Goal: Task Accomplishment & Management: Manage account settings

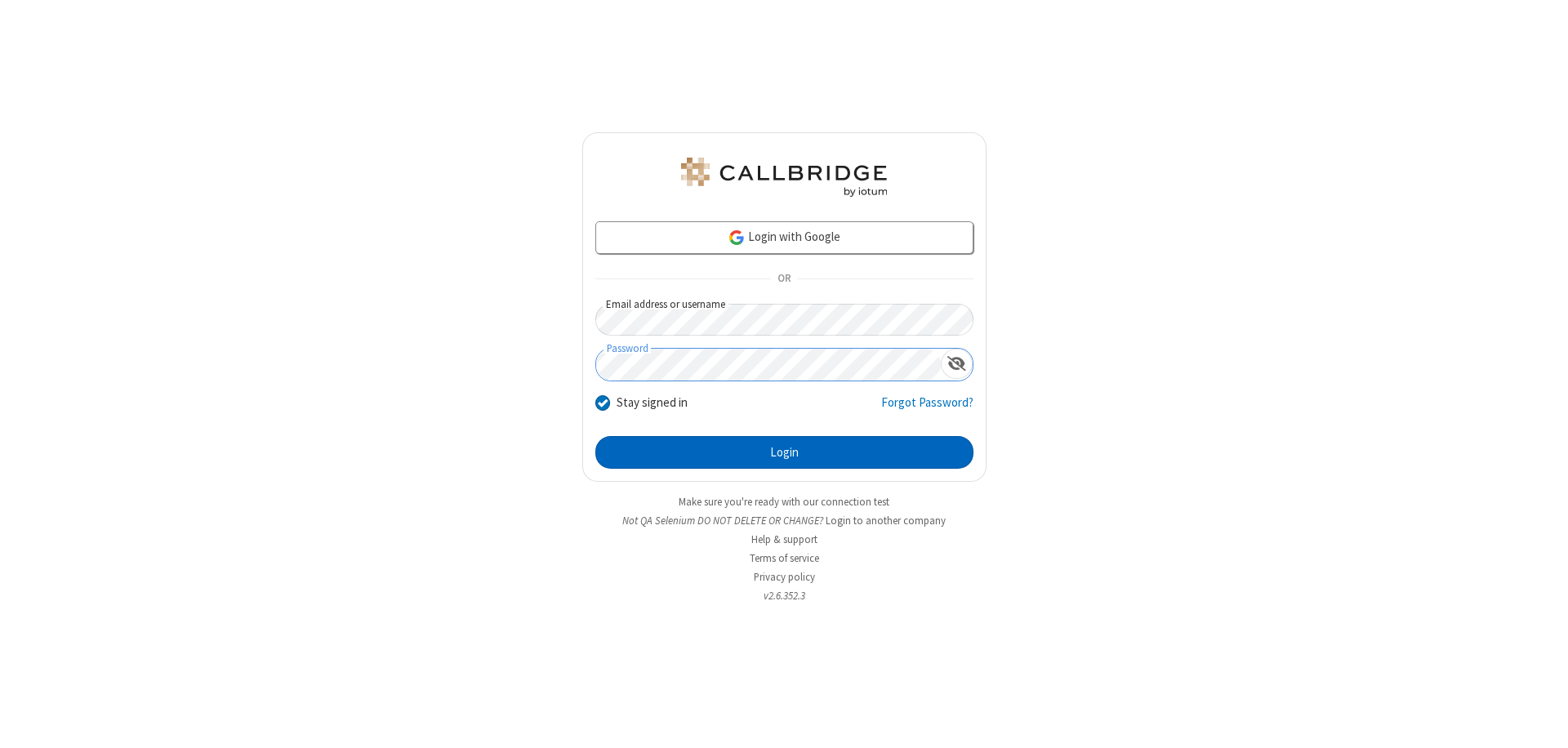
click at [784, 452] on button "Login" at bounding box center [784, 453] width 378 height 33
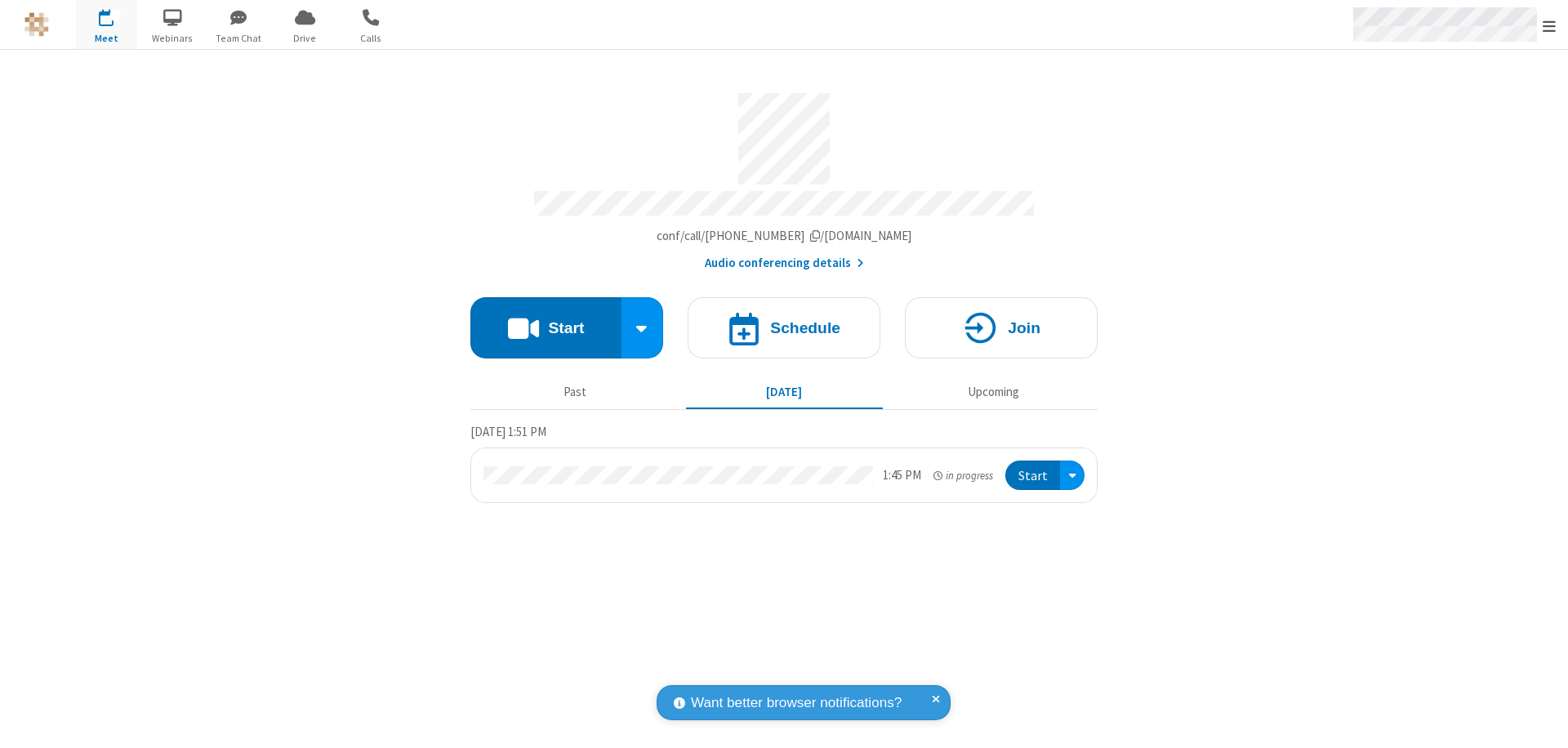
click at [1550, 25] on span "Open menu" at bounding box center [1550, 26] width 14 height 16
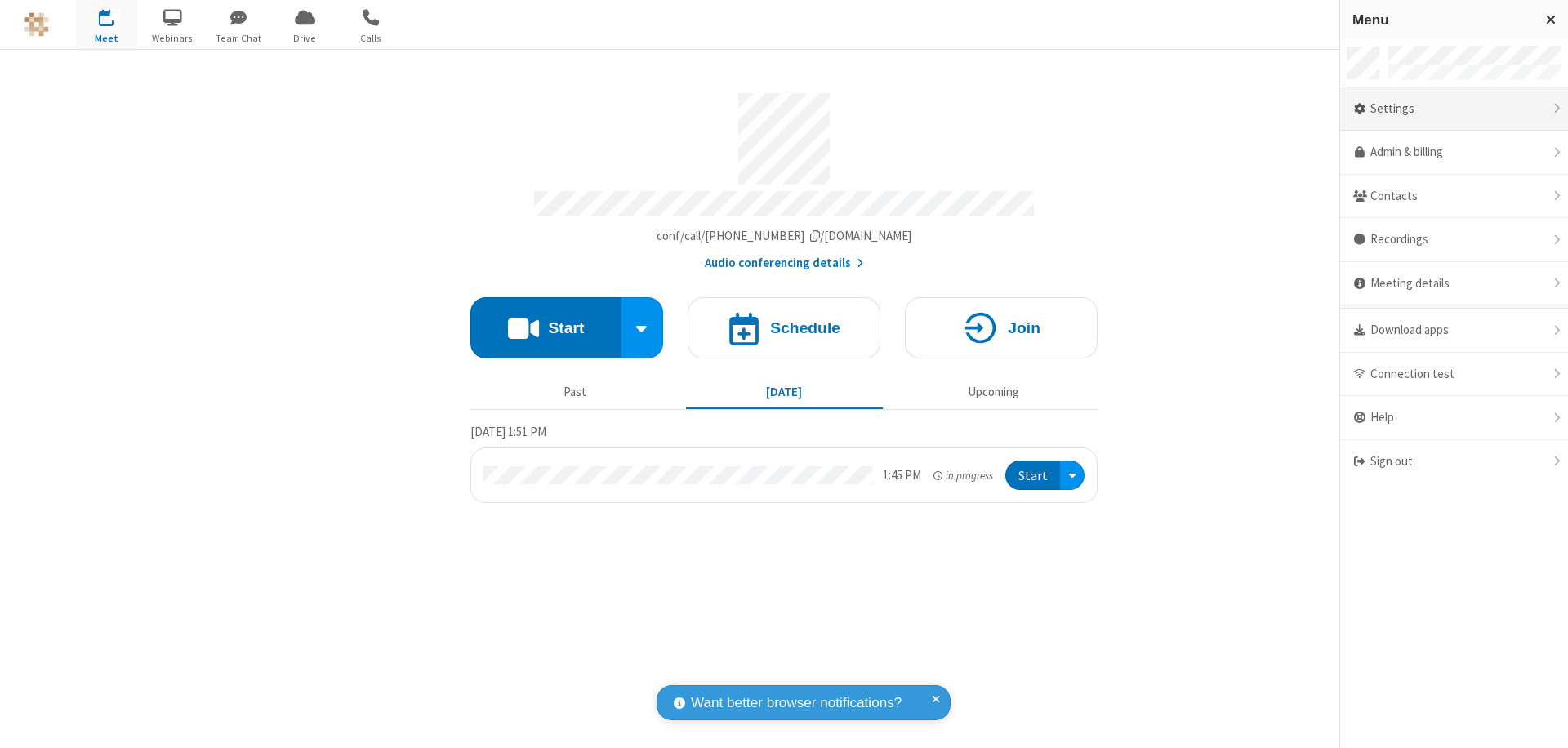
click at [1454, 108] on div "Settings" at bounding box center [1454, 109] width 227 height 45
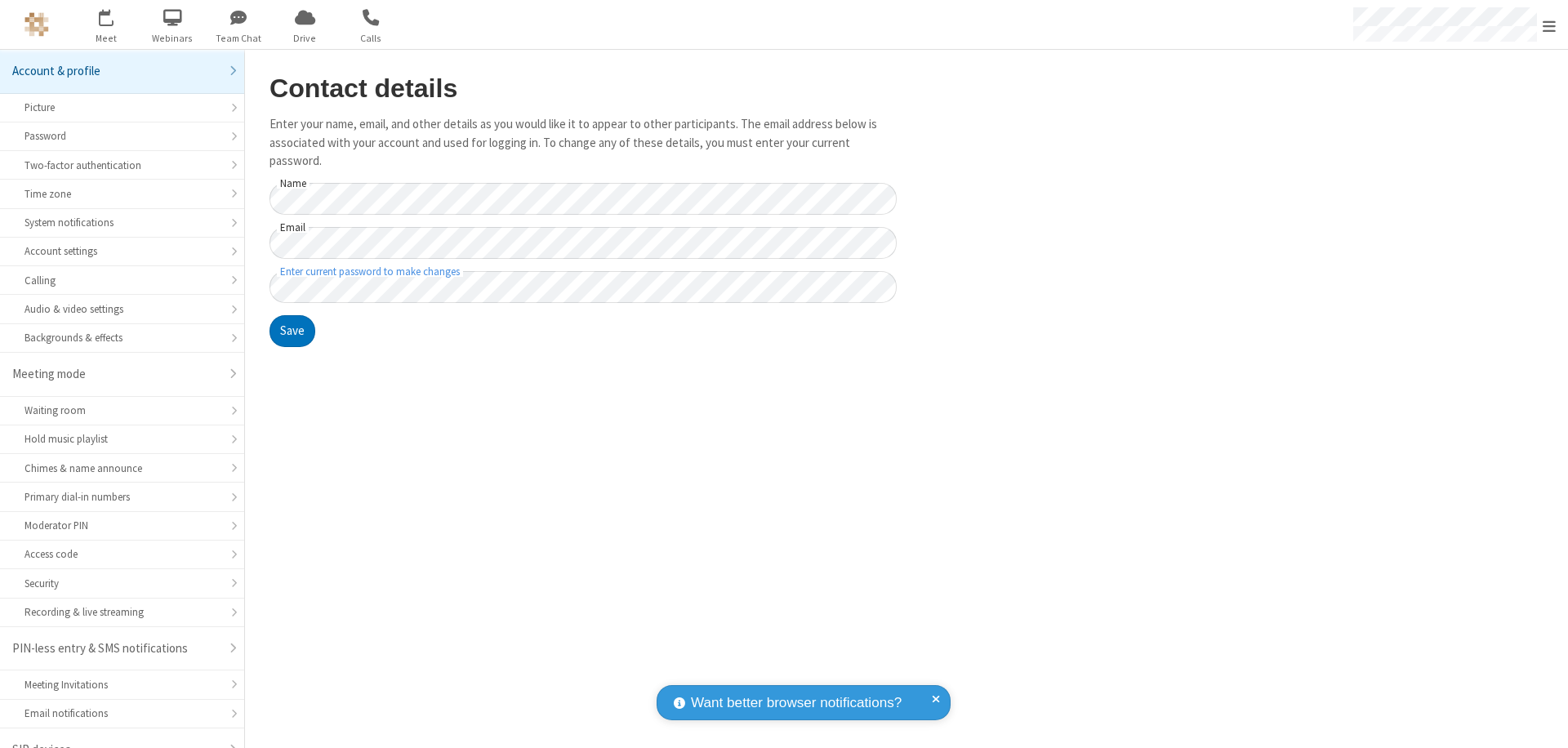
scroll to position [23, 0]
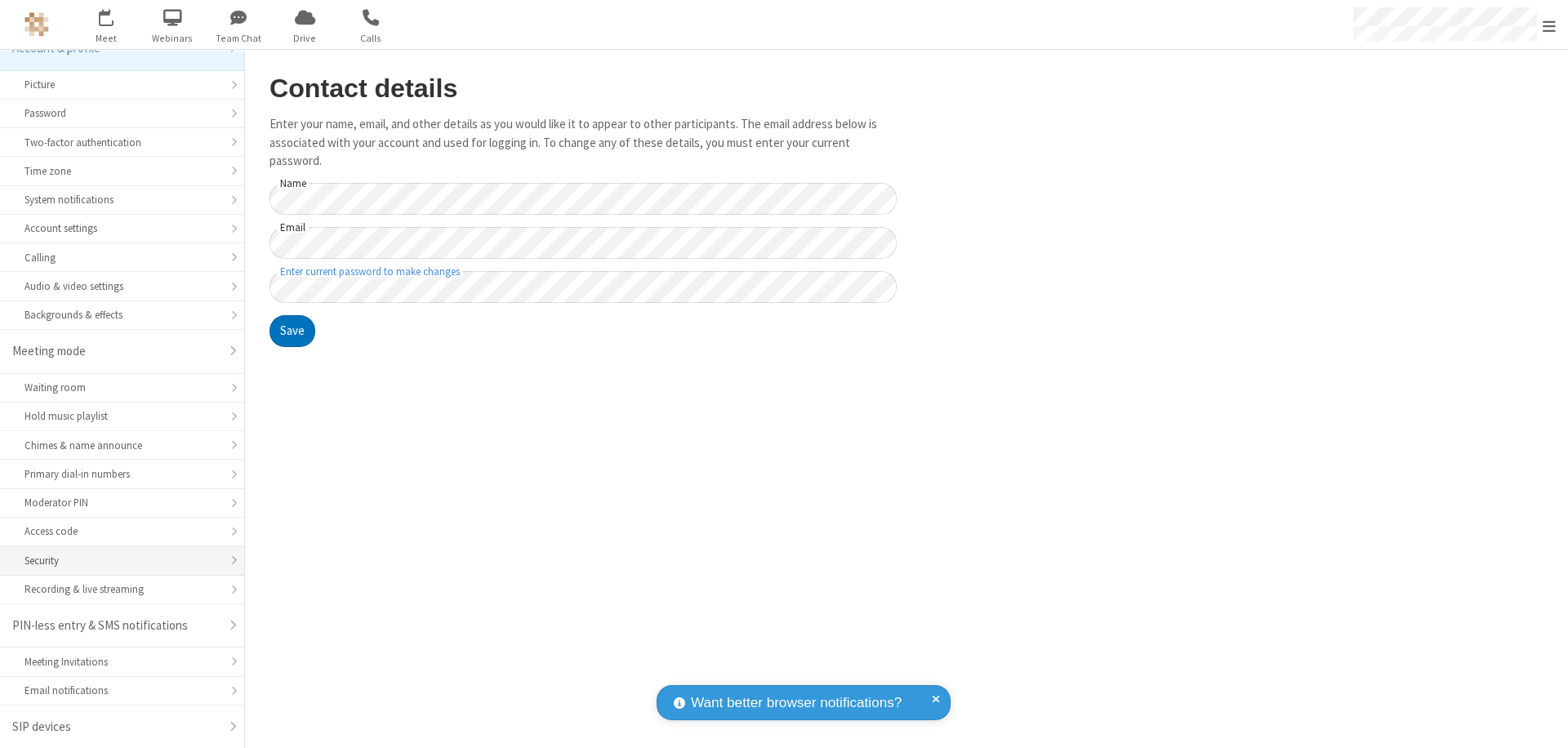
click at [116, 560] on div "Security" at bounding box center [122, 560] width 196 height 15
